Goal: Task Accomplishment & Management: Manage account settings

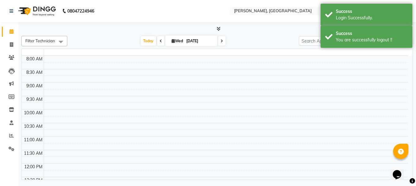
select select "en"
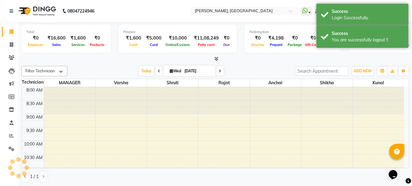
scroll to position [216, 0]
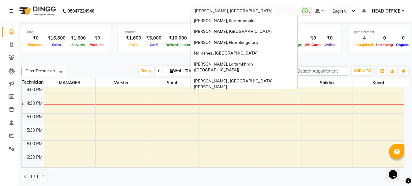
click at [216, 10] on input "text" at bounding box center [238, 12] width 89 height 6
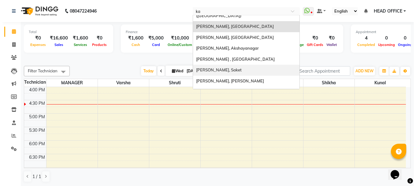
scroll to position [0, 0]
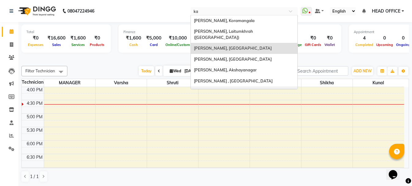
type input "kam"
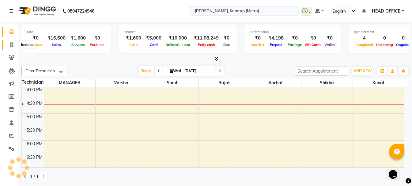
click at [11, 42] on icon at bounding box center [11, 44] width 3 height 5
select select "service"
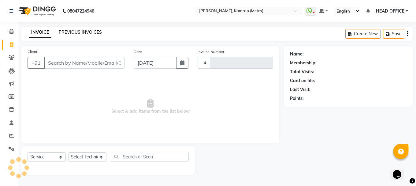
click at [73, 32] on link "PREVIOUS INVOICES" at bounding box center [80, 32] width 43 height 6
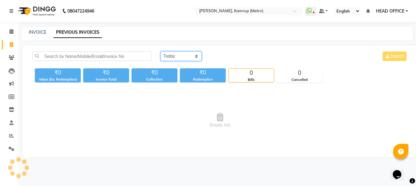
click at [186, 59] on select "[DATE] [DATE] Custom Range" at bounding box center [181, 55] width 41 height 9
select select "range"
click at [161, 51] on select "[DATE] [DATE] Custom Range" at bounding box center [181, 55] width 41 height 9
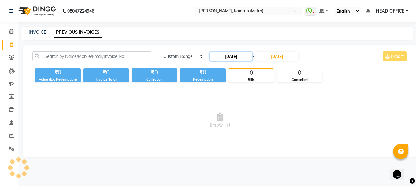
click at [241, 55] on input "[DATE]" at bounding box center [231, 56] width 43 height 9
select select "9"
select select "2025"
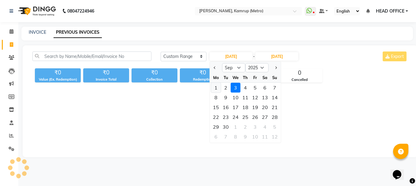
click at [217, 89] on div "1" at bounding box center [216, 88] width 10 height 10
type input "01-09-2025"
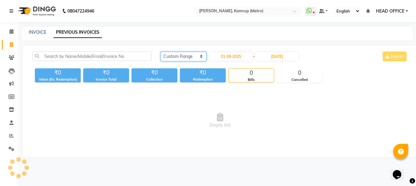
click at [192, 56] on select "[DATE] [DATE] Custom Range" at bounding box center [184, 56] width 46 height 9
select select "[DATE]"
click at [161, 52] on select "[DATE] [DATE] Custom Range" at bounding box center [184, 56] width 46 height 9
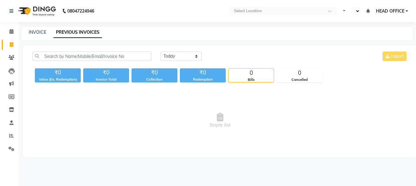
select select "en"
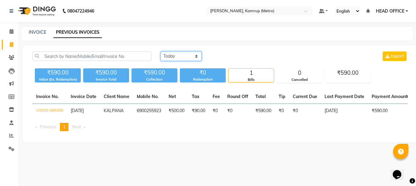
drag, startPoint x: 0, startPoint y: 0, endPoint x: 190, endPoint y: 55, distance: 198.3
click at [190, 55] on select "[DATE] [DATE] Custom Range" at bounding box center [181, 55] width 41 height 9
select select "range"
click at [161, 51] on select "[DATE] [DATE] Custom Range" at bounding box center [181, 55] width 41 height 9
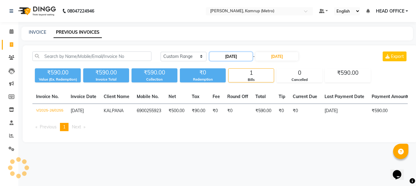
click at [241, 56] on input "[DATE]" at bounding box center [231, 56] width 43 height 9
select select "9"
select select "2025"
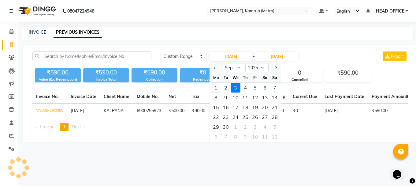
click at [216, 88] on div "1" at bounding box center [216, 88] width 10 height 10
type input "01-09-2025"
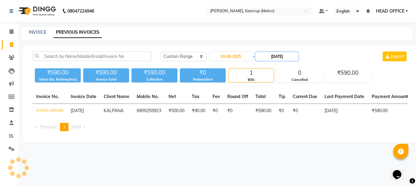
click at [293, 52] on input "[DATE]" at bounding box center [277, 56] width 43 height 9
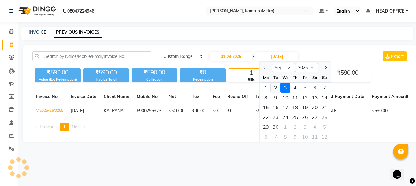
click at [278, 89] on div "2" at bounding box center [276, 88] width 10 height 10
type input "02-09-2025"
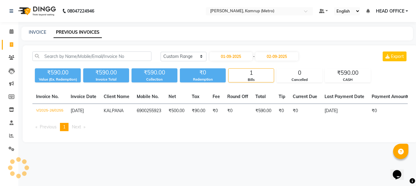
click at [261, 35] on div "INVOICE PREVIOUS INVOICES" at bounding box center [213, 32] width 385 height 6
click at [245, 57] on input "01-09-2025" at bounding box center [231, 56] width 43 height 9
select select "9"
select select "2025"
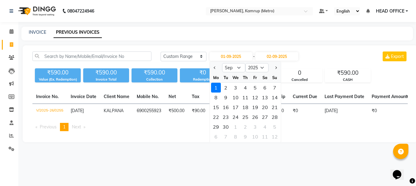
click at [217, 89] on div "1" at bounding box center [216, 88] width 10 height 10
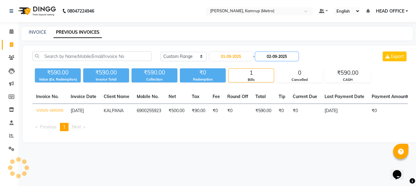
click at [281, 55] on input "02-09-2025" at bounding box center [277, 56] width 43 height 9
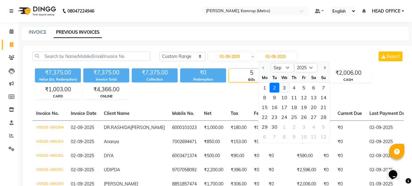
click at [285, 90] on div "3" at bounding box center [284, 88] width 10 height 10
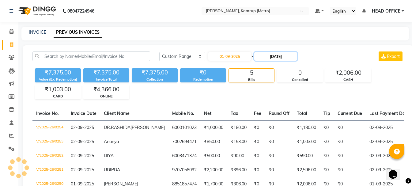
click at [279, 56] on input "[DATE]" at bounding box center [275, 56] width 43 height 9
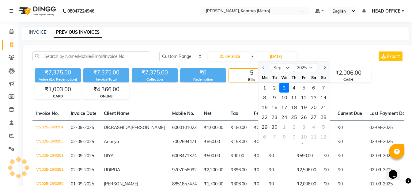
click at [272, 90] on div "2" at bounding box center [274, 88] width 10 height 10
type input "02-09-2025"
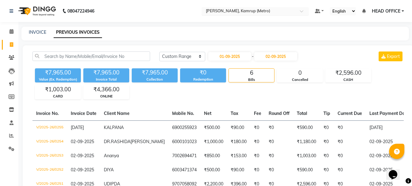
click at [246, 9] on input "text" at bounding box center [249, 12] width 89 height 6
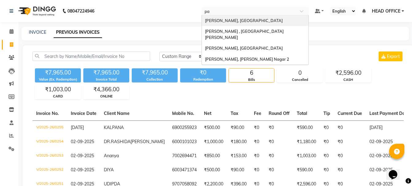
type input "pan"
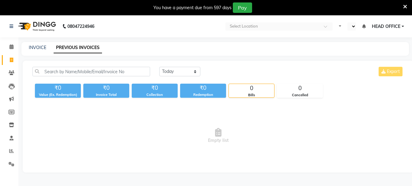
select select "en"
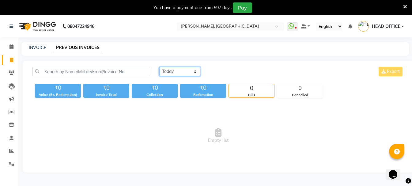
click at [186, 72] on select "[DATE] [DATE] Custom Range" at bounding box center [179, 71] width 41 height 9
select select "[DATE]"
click at [159, 67] on select "[DATE] [DATE] Custom Range" at bounding box center [179, 71] width 41 height 9
